Goal: Task Accomplishment & Management: Complete application form

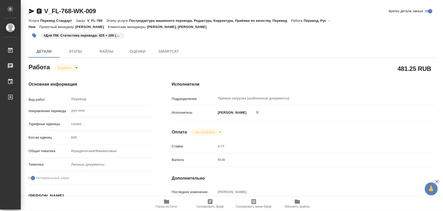
type textarea "x"
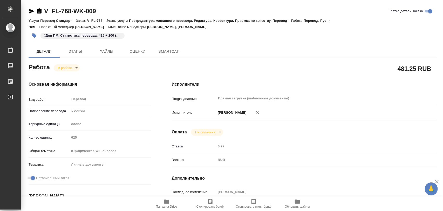
type textarea "x"
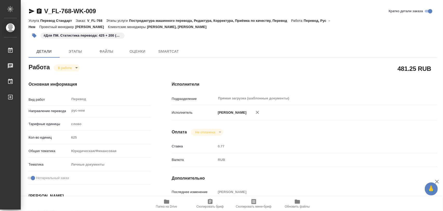
type textarea "x"
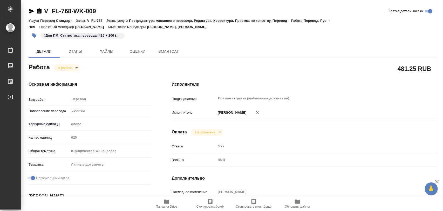
type textarea "x"
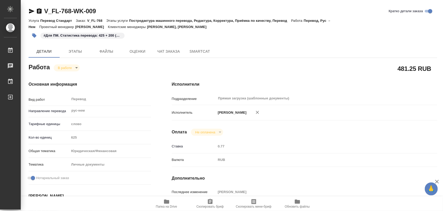
click at [161, 202] on span "Папка на Drive" at bounding box center [166, 203] width 37 height 10
type textarea "x"
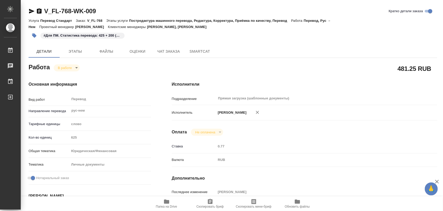
type textarea "x"
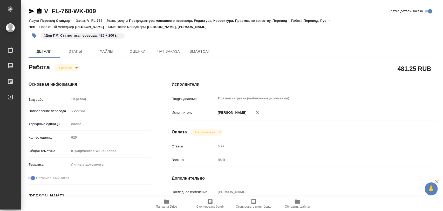
type textarea "x"
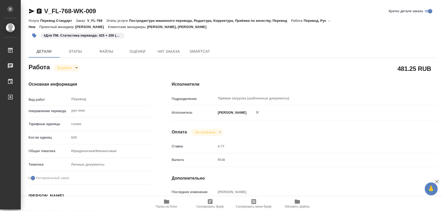
type textarea "x"
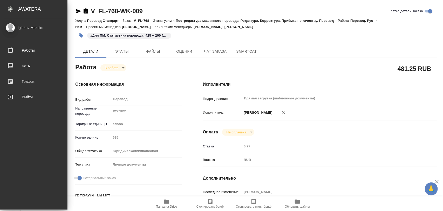
type textarea "x"
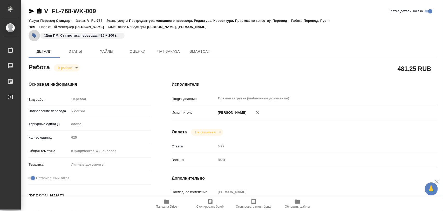
click at [33, 35] on icon "button" at bounding box center [34, 35] width 4 height 4
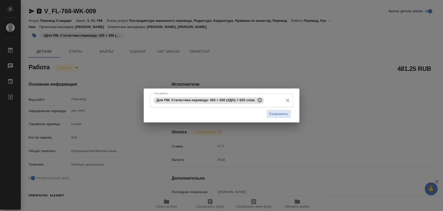
click at [260, 101] on icon at bounding box center [259, 100] width 5 height 5
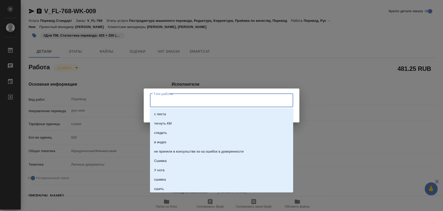
click at [228, 102] on input "Тэги работы" at bounding box center [216, 100] width 129 height 9
paste input "Для ПМ. Итоговая статистика перевода: 625 + 200 (СоР + апостиль) = 825 слов."
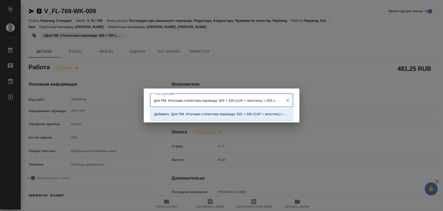
type input "Для ПМ. Итоговая статистика перевода: 625 + 200 (СоР + апостиль) = 825 слов."
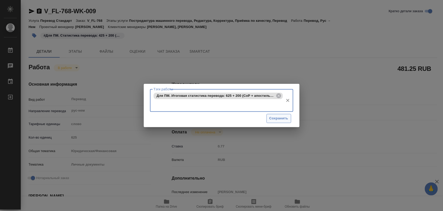
click at [277, 117] on span "Сохранить" at bounding box center [278, 118] width 19 height 6
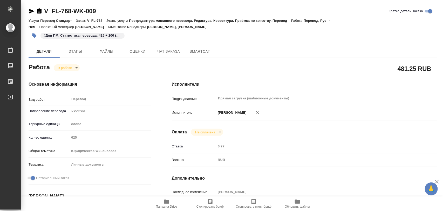
type input "inProgress"
type textarea "Перевод"
type textarea "x"
type input "рус-нем"
type input "5a8b1489cc6b4906c91bfd90"
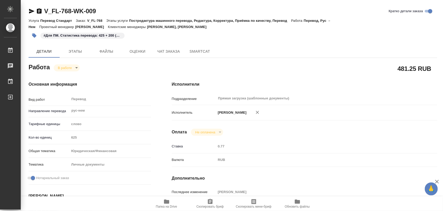
type input "625"
type input "yr-fn"
type input "5a8b8b956a9677013d343cfe"
checkbox input "true"
type input "[DATE] 15:22"
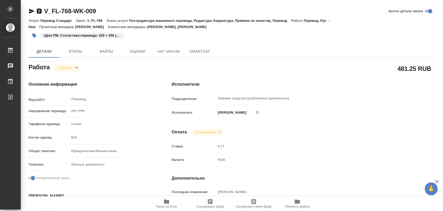
type input "[DATE] 14:08"
type input "[DATE] 17:00"
type input "[DATE] 14:59"
type input "[DATE] 11:00"
type input "Прямая загрузка (шаблонные документы)"
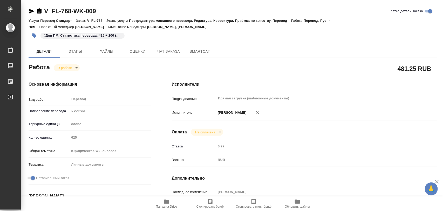
type input "notPayed"
type input "0.77"
type input "RUB"
type input "[PERSON_NAME]"
type textarea "x"
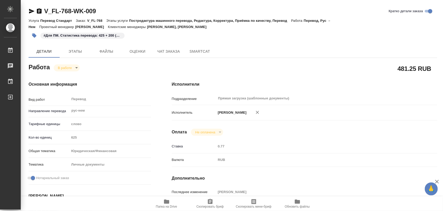
type textarea "/Clients/FL_V/Orders/V_FL-768/Translated/V_FL-768-WK-009"
type textarea "x"
type input "V_FL-768"
type input "Перевод Стандарт"
type input "Постредактура машинного перевода, Редактура, Корректура, Приёмка по качеству, П…"
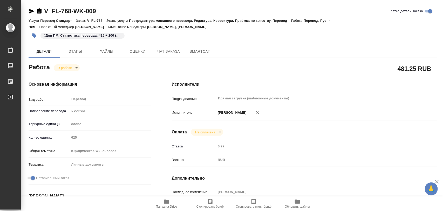
type input "[PERSON_NAME], [PERSON_NAME]"
type input "/Clients/FL_V/Orders/V_FL-768"
type textarea "x"
type textarea "апостиль оригинала СОР, выдан в МО + перевод на немецкий язык аттестат с прилож…"
type textarea "x"
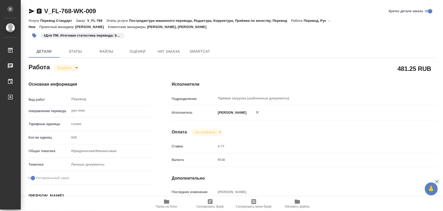
type textarea "x"
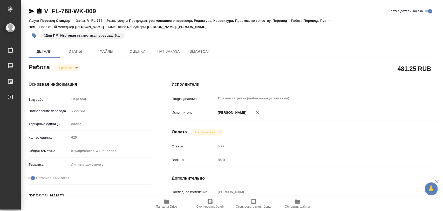
type textarea "x"
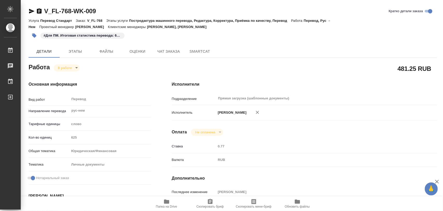
type textarea "x"
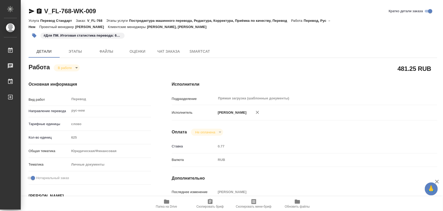
click at [77, 67] on body "🙏 .cls-1 fill:#fff; AWATERA Iglakov Maksim Работы 0 Чаты График Выйти V_FL-768-…" at bounding box center [221, 105] width 443 height 211
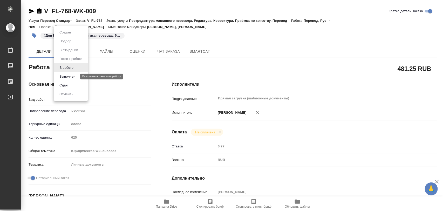
click at [72, 76] on button "Выполнен" at bounding box center [67, 77] width 19 height 6
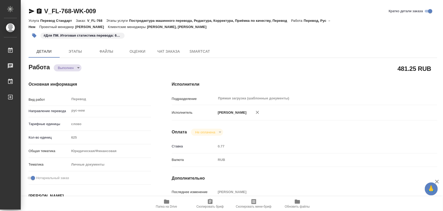
type textarea "x"
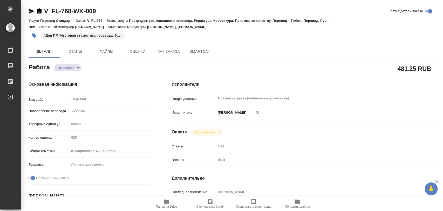
type textarea "x"
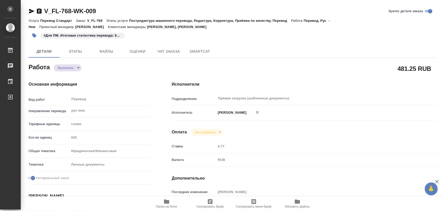
type textarea "x"
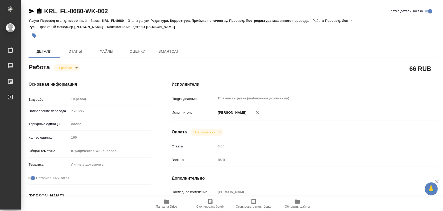
type textarea "x"
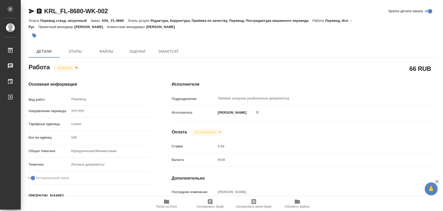
type textarea "x"
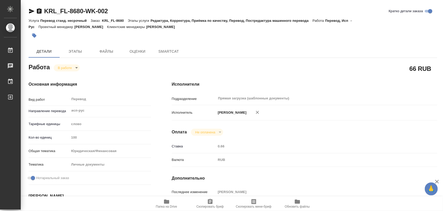
type textarea "x"
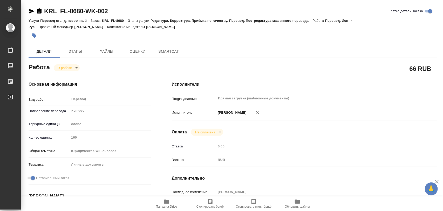
type textarea "x"
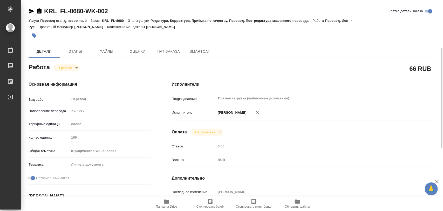
scroll to position [97, 0]
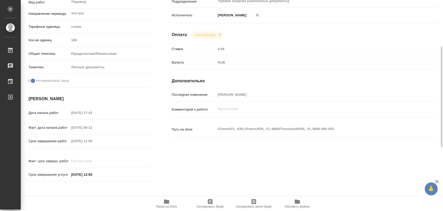
type textarea "x"
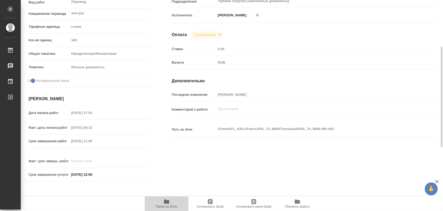
click at [170, 204] on span "Папка на Drive" at bounding box center [166, 203] width 37 height 10
type textarea "x"
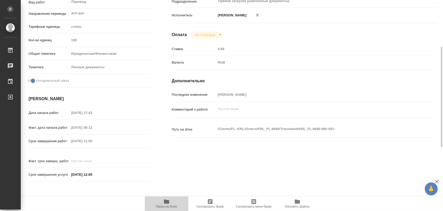
type textarea "x"
